Goal: Task Accomplishment & Management: Manage account settings

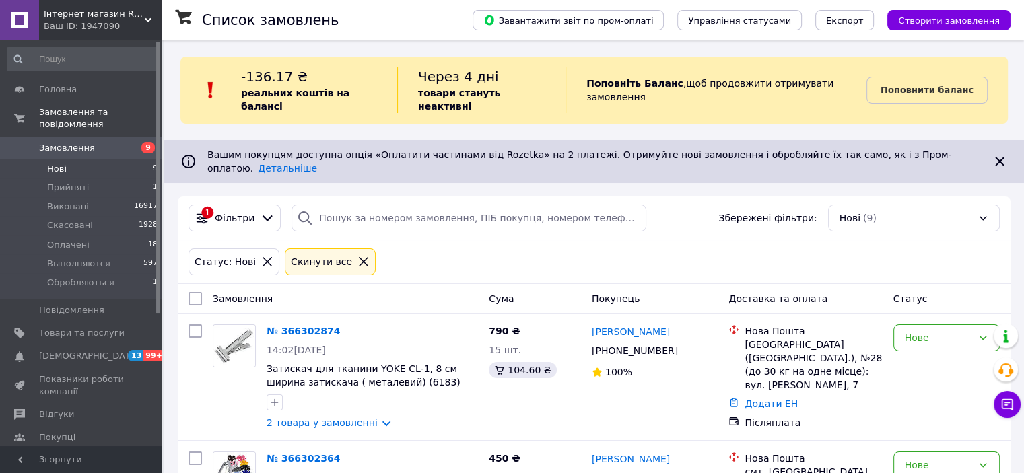
scroll to position [67, 0]
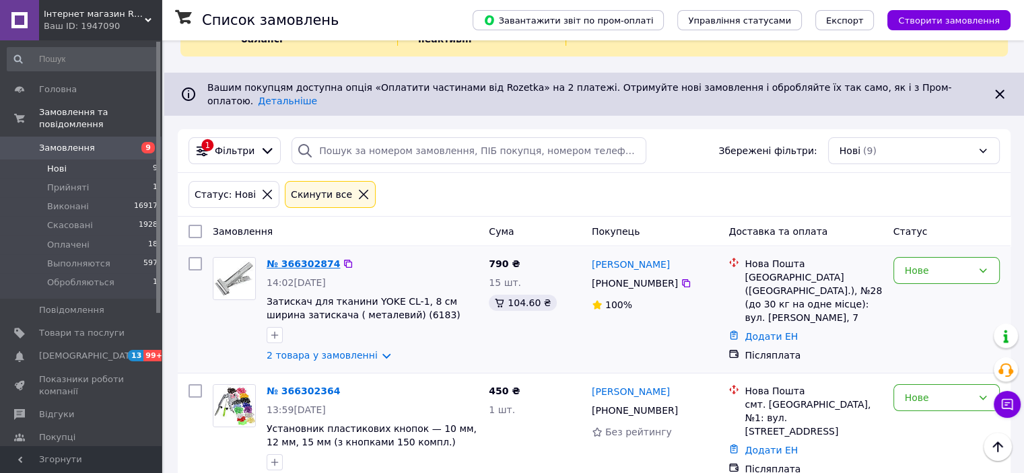
click at [298, 259] on link "№ 366302874" at bounding box center [303, 264] width 73 height 11
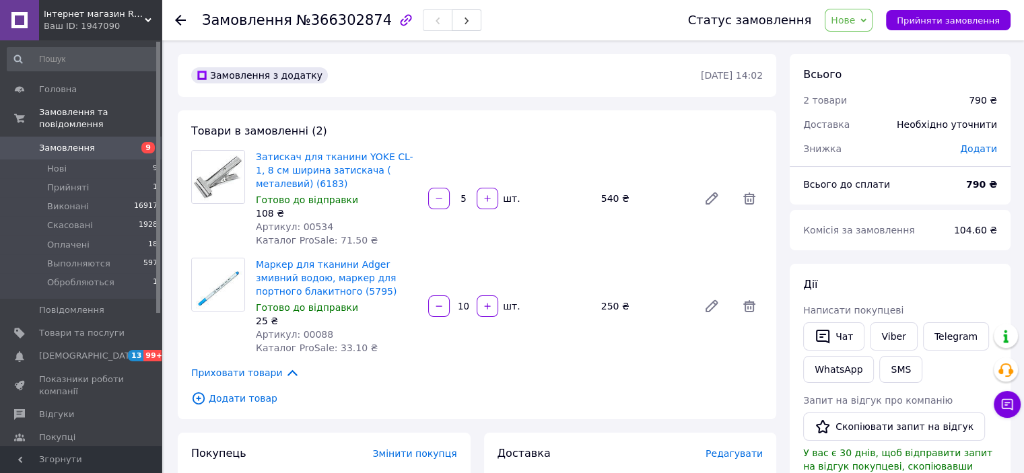
click at [178, 20] on use at bounding box center [180, 20] width 11 height 11
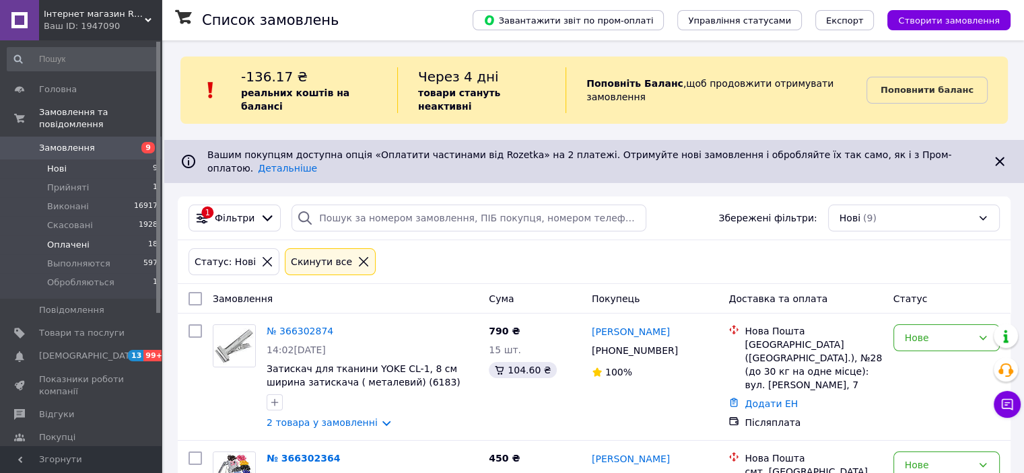
click at [58, 239] on span "Оплачені" at bounding box center [68, 245] width 42 height 12
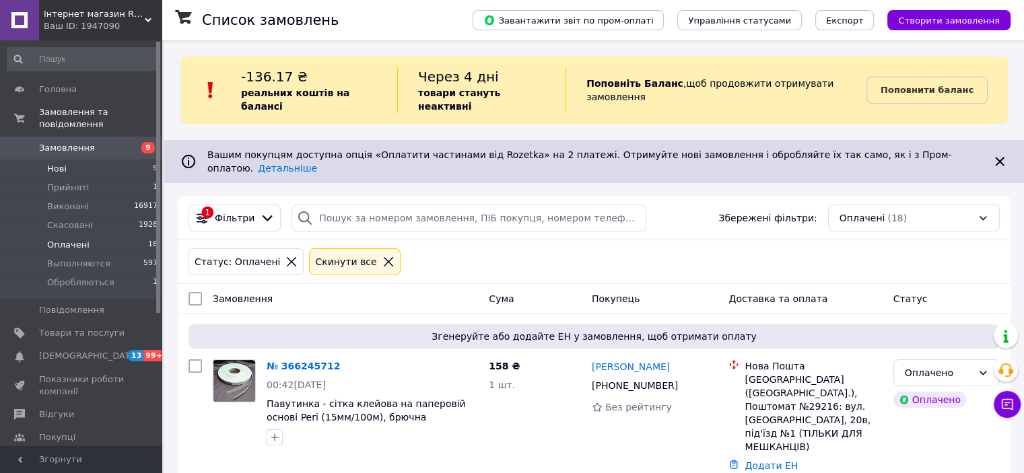
click at [50, 163] on span "Нові" at bounding box center [57, 169] width 20 height 12
